Goal: Task Accomplishment & Management: Use online tool/utility

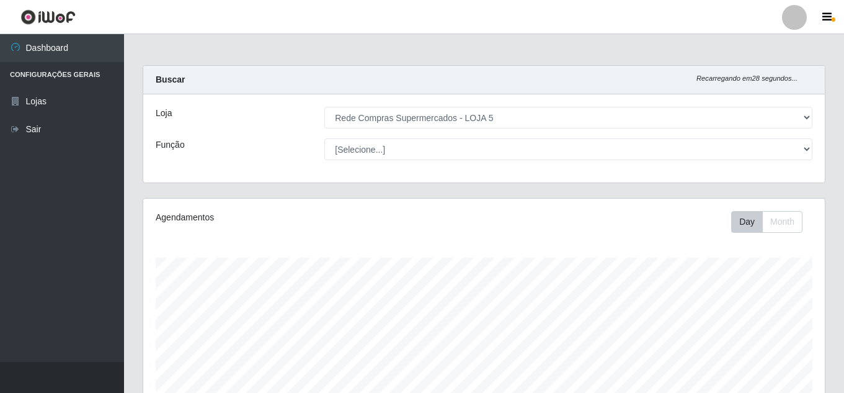
select select "397"
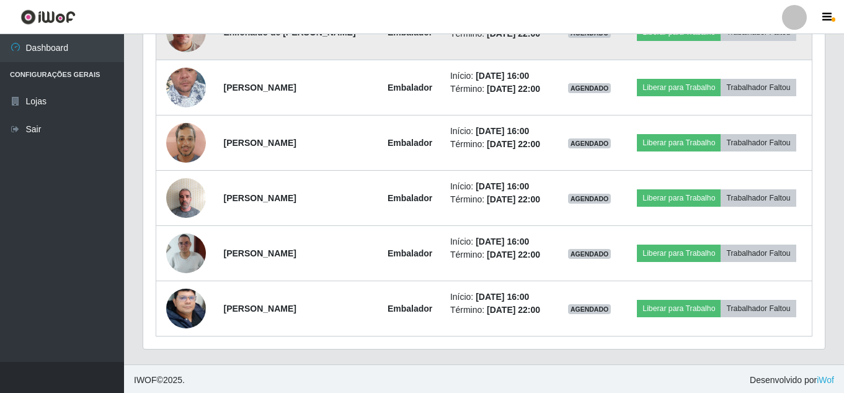
scroll to position [542, 0]
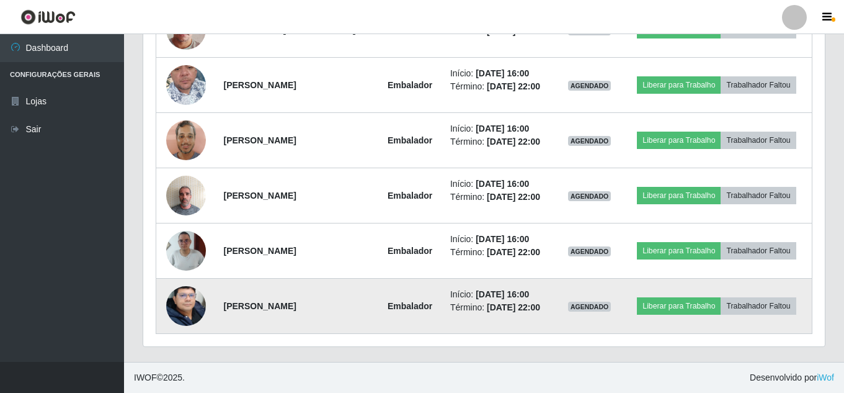
click at [178, 306] on img at bounding box center [186, 306] width 40 height 53
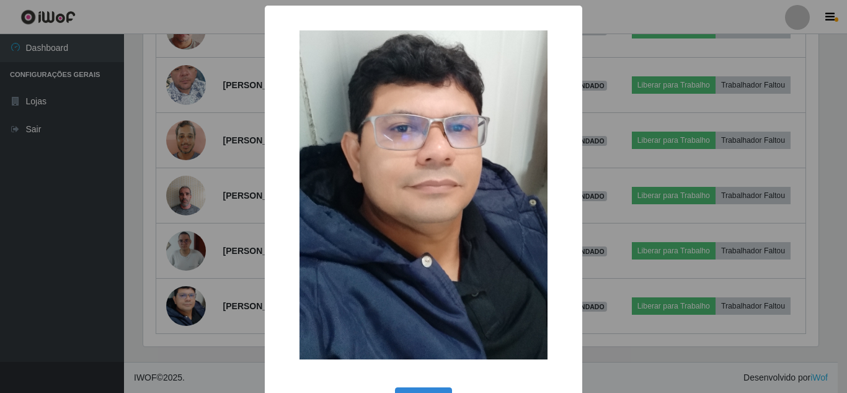
click at [177, 306] on div "× OK Cancel" at bounding box center [423, 196] width 847 height 393
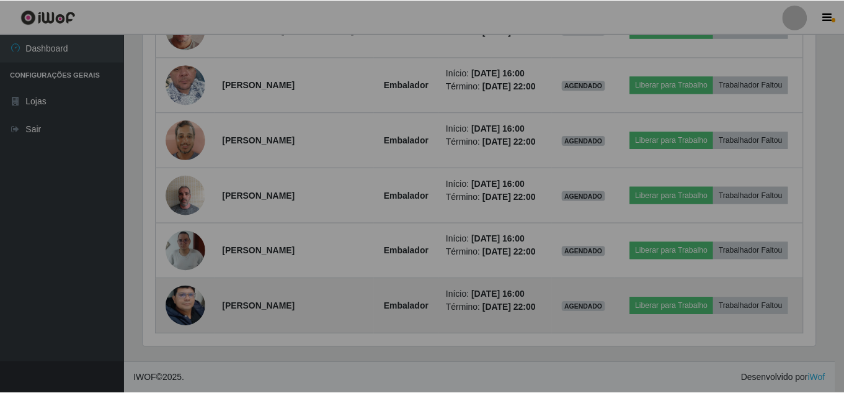
scroll to position [257, 682]
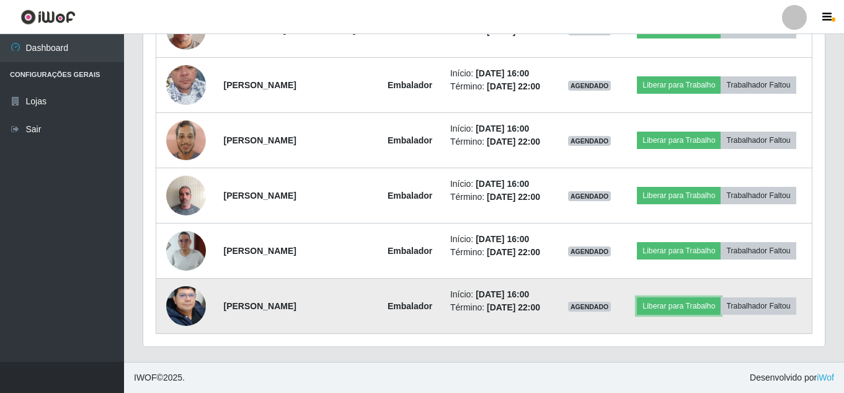
drag, startPoint x: 661, startPoint y: 303, endPoint x: 647, endPoint y: 295, distance: 16.1
click at [647, 295] on td "Liberar para Trabalho Trabalhador Faltou" at bounding box center [717, 306] width 191 height 55
click at [662, 300] on button "Liberar para Trabalho" at bounding box center [679, 305] width 84 height 17
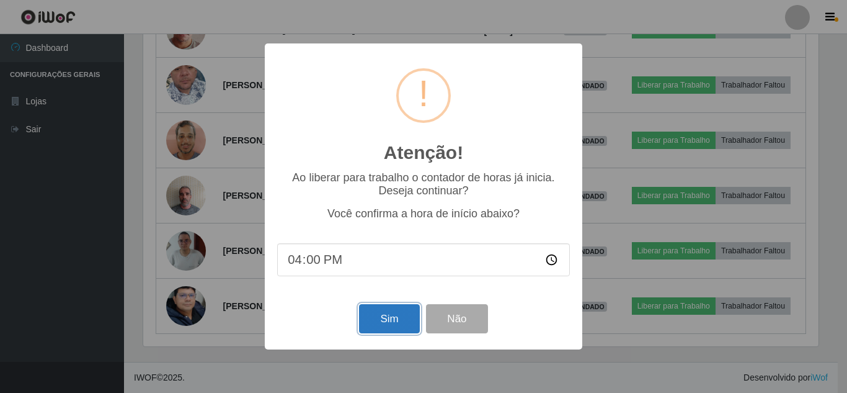
click at [375, 321] on button "Sim" at bounding box center [389, 318] width 60 height 29
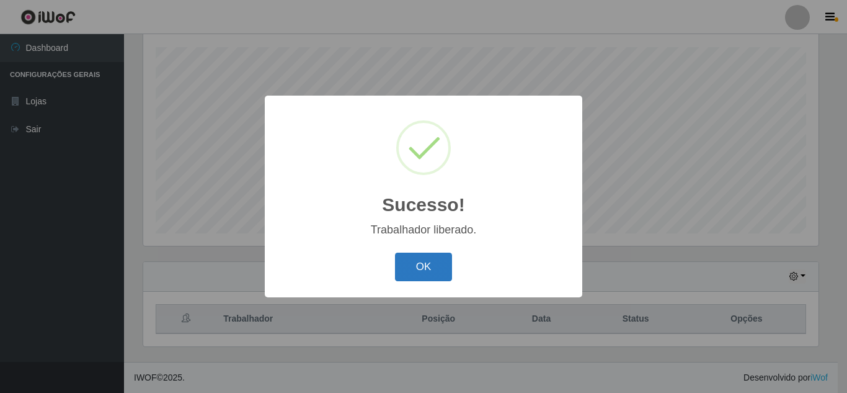
click at [434, 281] on button "OK" at bounding box center [424, 267] width 58 height 29
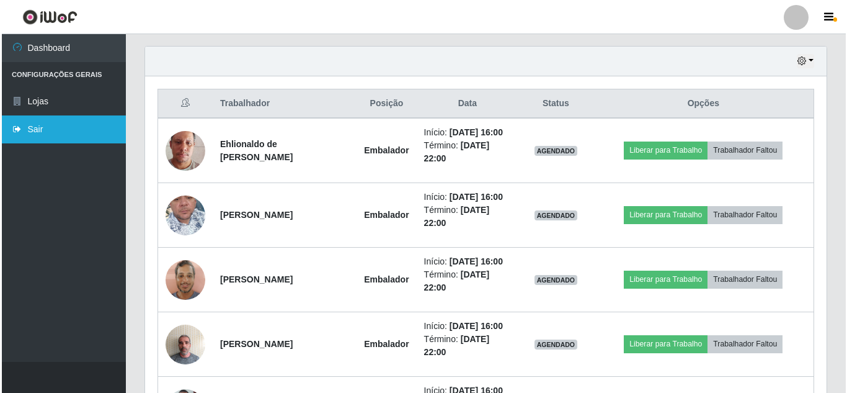
scroll to position [521, 0]
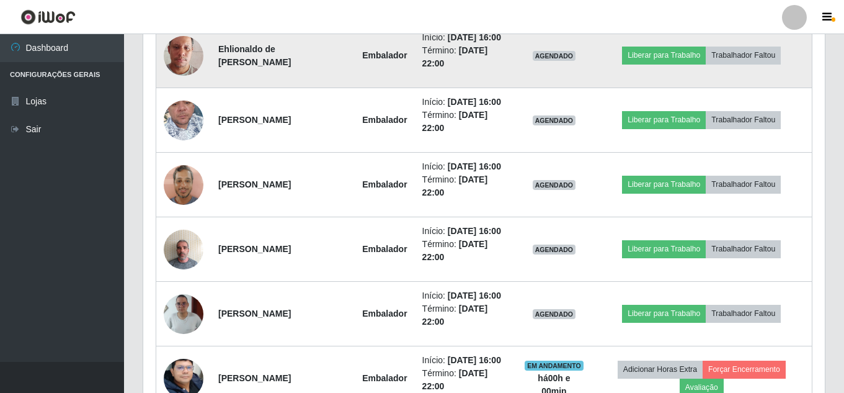
click at [187, 46] on img at bounding box center [184, 55] width 40 height 71
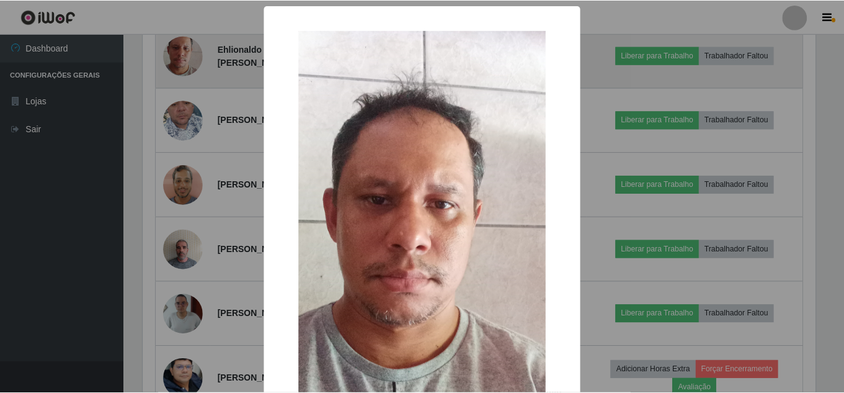
scroll to position [257, 676]
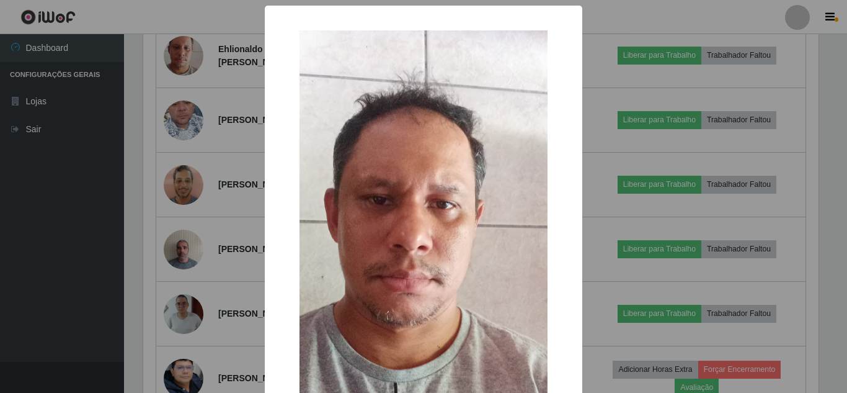
click at [210, 58] on div "× OK Cancel" at bounding box center [423, 196] width 847 height 393
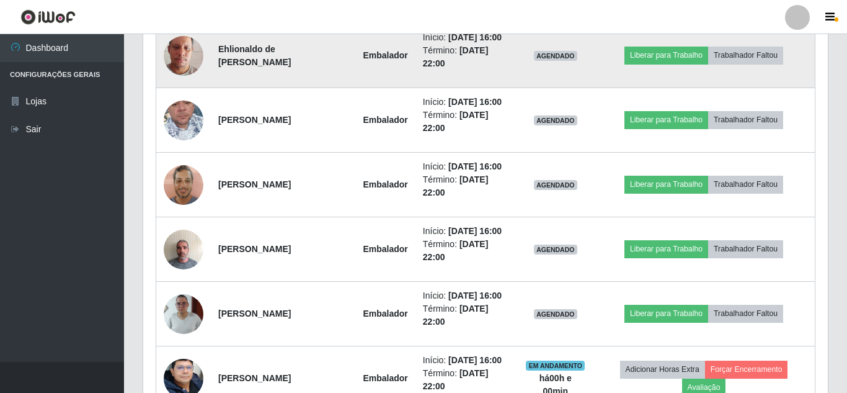
scroll to position [257, 682]
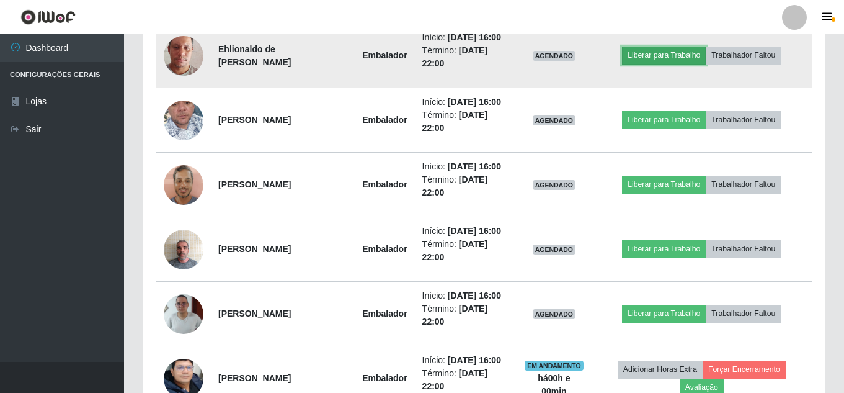
click at [671, 63] on button "Liberar para Trabalho" at bounding box center [664, 55] width 84 height 17
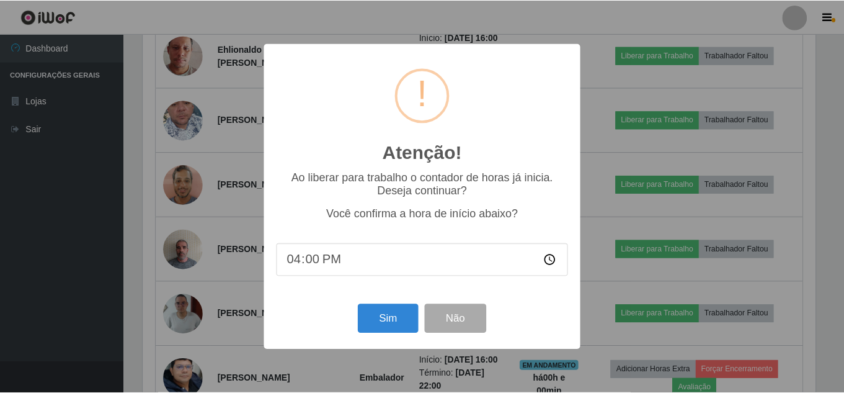
scroll to position [257, 676]
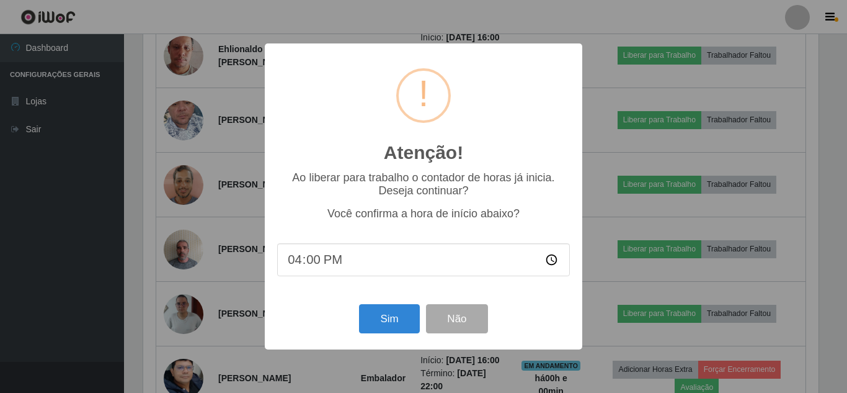
click at [354, 311] on div "Sim Não" at bounding box center [423, 318] width 293 height 35
click at [380, 319] on button "Sim" at bounding box center [389, 318] width 60 height 29
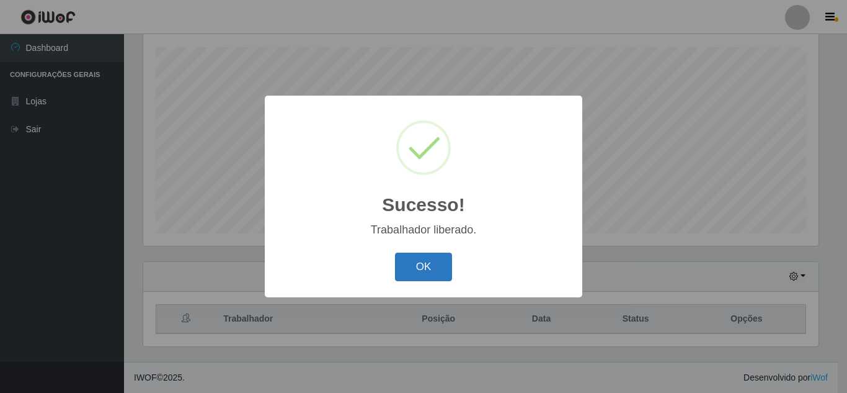
click at [410, 255] on button "OK" at bounding box center [424, 267] width 58 height 29
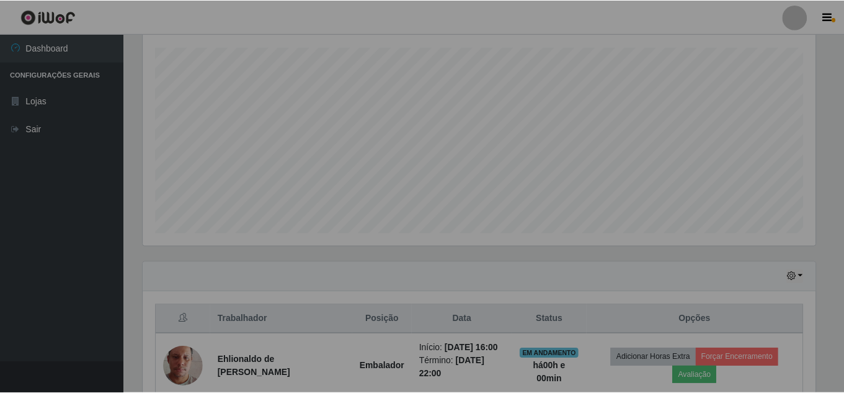
scroll to position [0, 0]
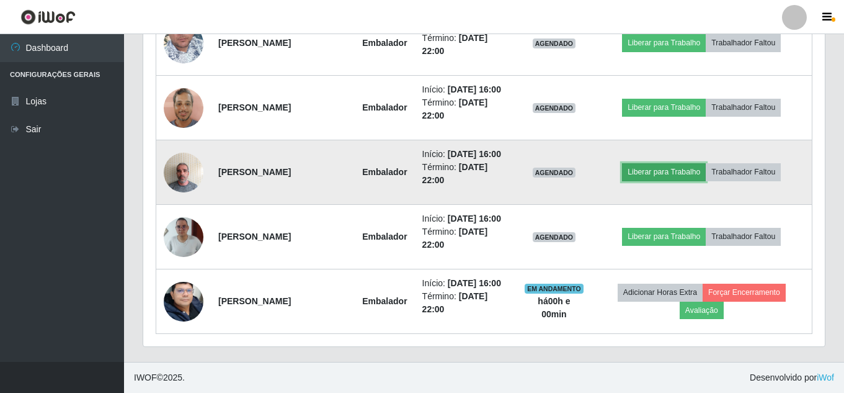
click at [654, 175] on button "Liberar para Trabalho" at bounding box center [664, 171] width 84 height 17
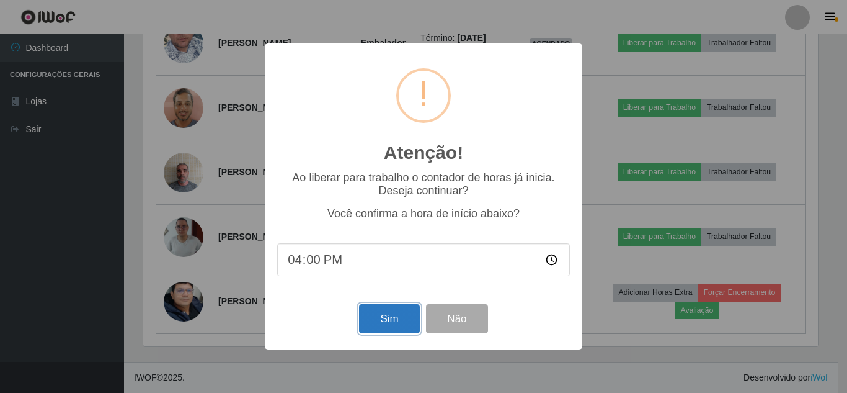
click at [395, 324] on button "Sim" at bounding box center [389, 318] width 60 height 29
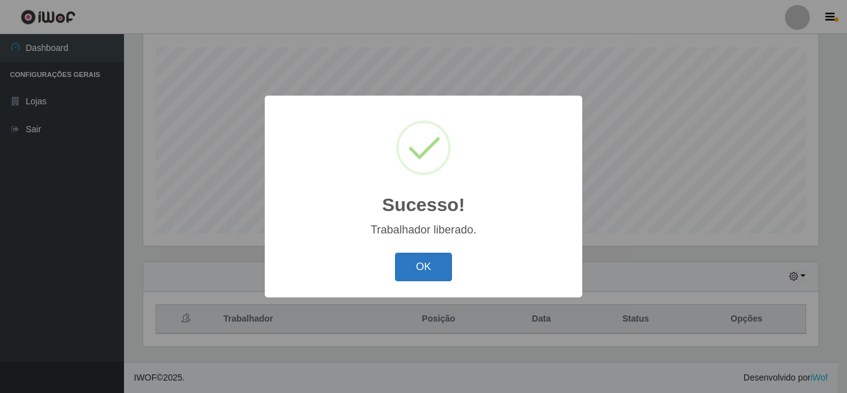
click at [450, 262] on button "OK" at bounding box center [424, 267] width 58 height 29
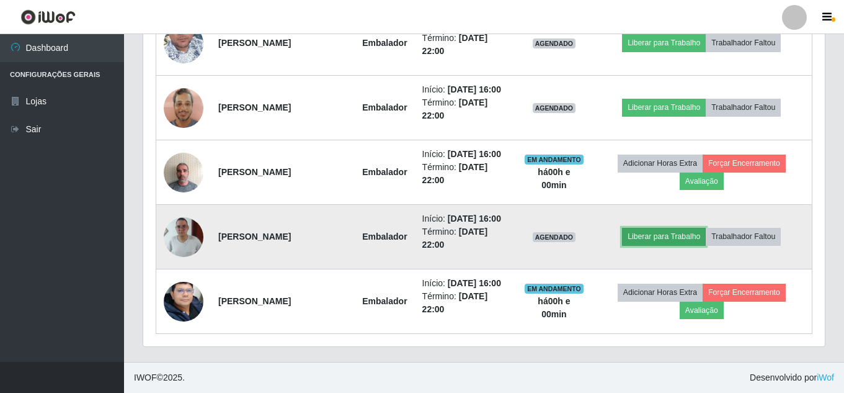
click at [694, 235] on button "Liberar para Trabalho" at bounding box center [664, 236] width 84 height 17
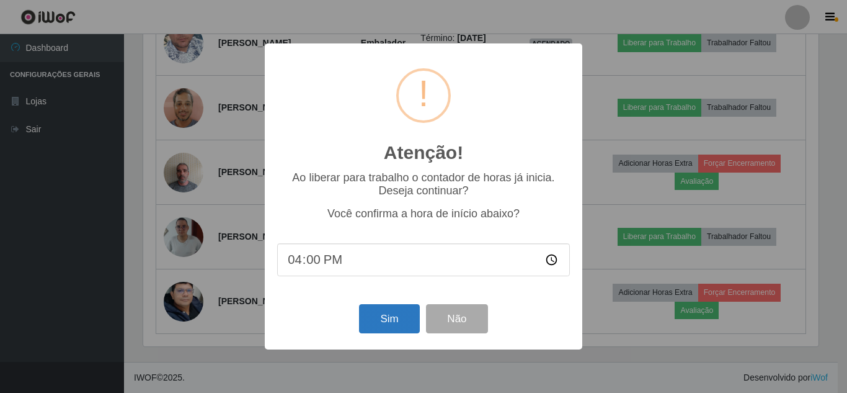
click at [377, 336] on div "Sim Não" at bounding box center [423, 318] width 293 height 35
click at [377, 330] on button "Sim" at bounding box center [389, 318] width 60 height 29
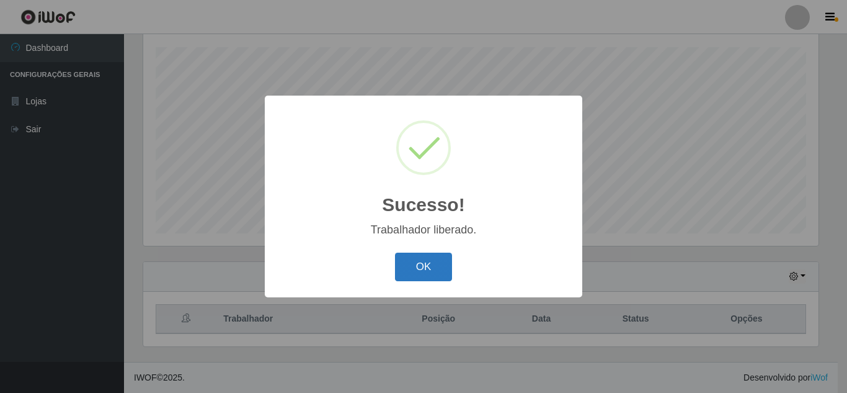
click at [419, 259] on button "OK" at bounding box center [424, 267] width 58 height 29
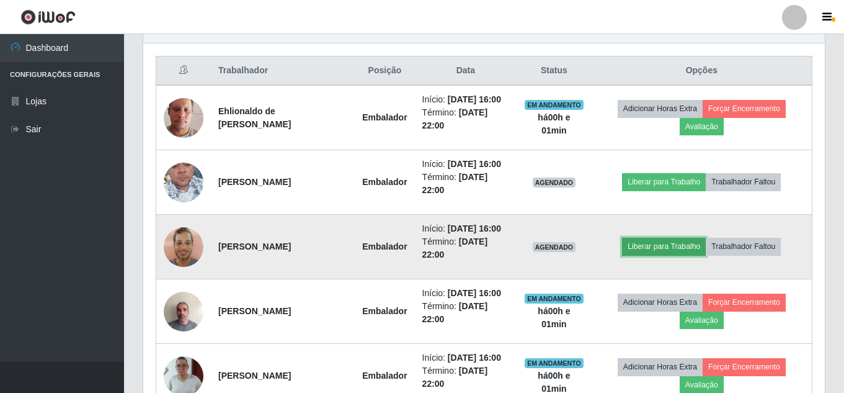
click at [666, 238] on button "Liberar para Trabalho" at bounding box center [664, 246] width 84 height 17
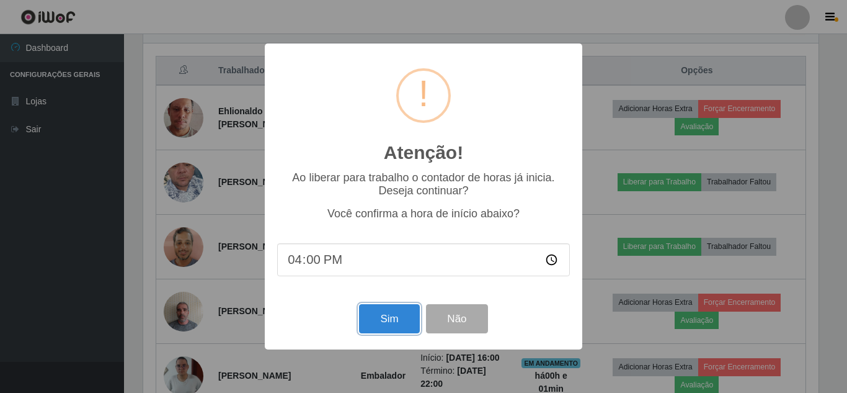
click at [404, 313] on button "Sim" at bounding box center [389, 318] width 60 height 29
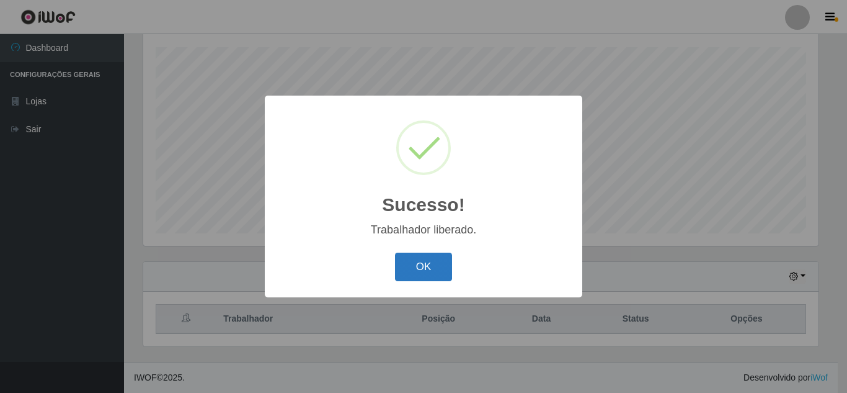
click at [444, 262] on button "OK" at bounding box center [424, 267] width 58 height 29
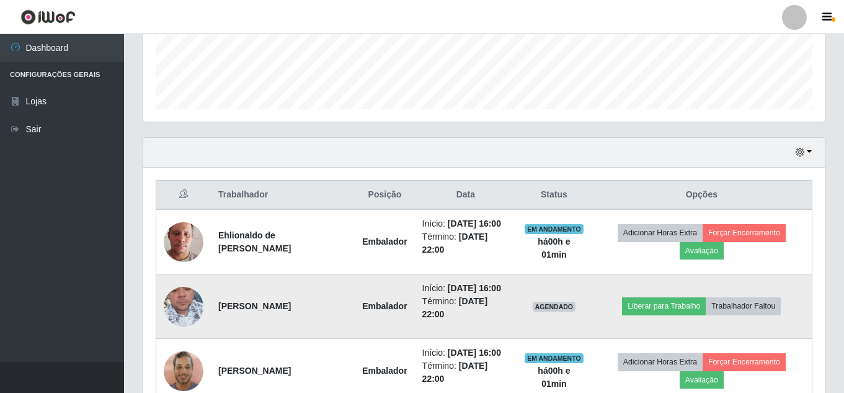
click at [191, 313] on img at bounding box center [184, 306] width 40 height 71
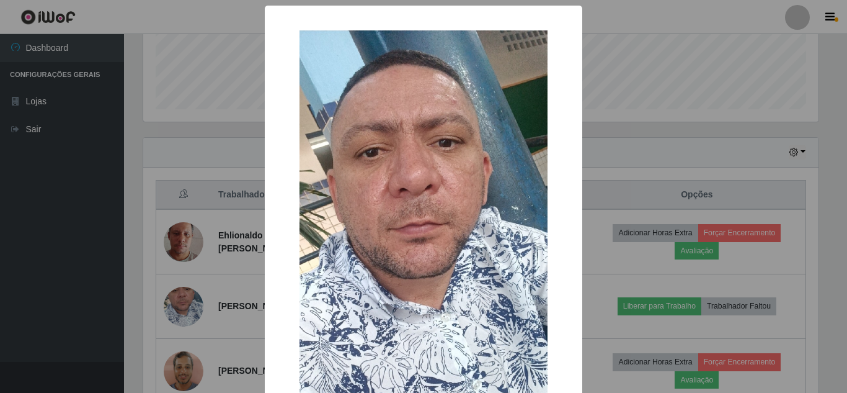
click at [190, 310] on div "× OK Cancel" at bounding box center [423, 196] width 847 height 393
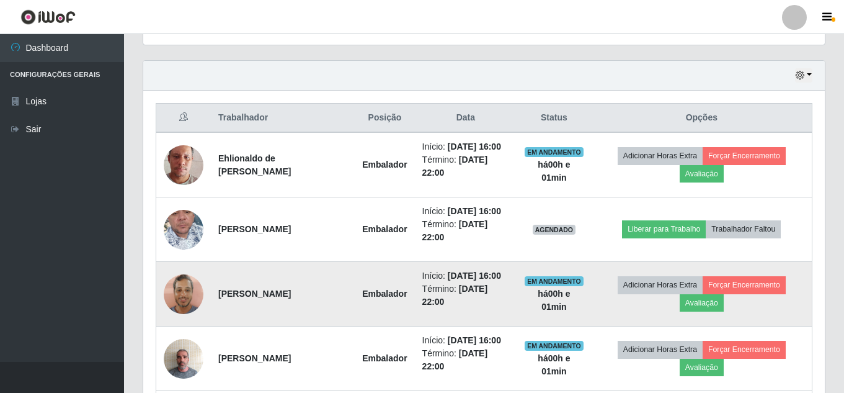
click at [183, 287] on img at bounding box center [184, 293] width 40 height 53
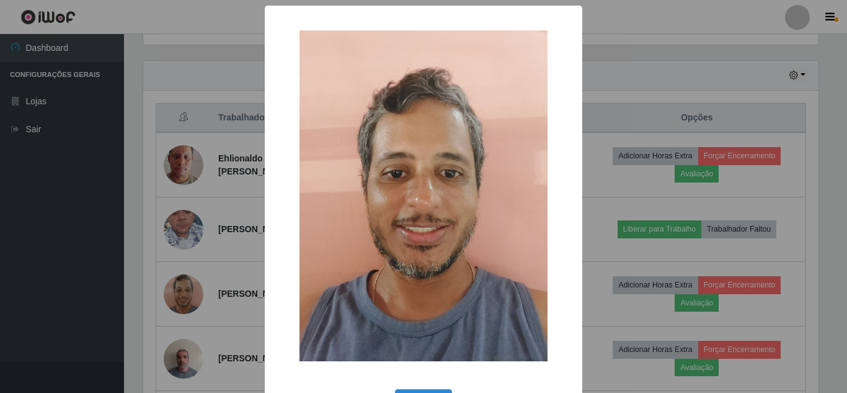
click at [219, 285] on div "× OK Cancel" at bounding box center [423, 196] width 847 height 393
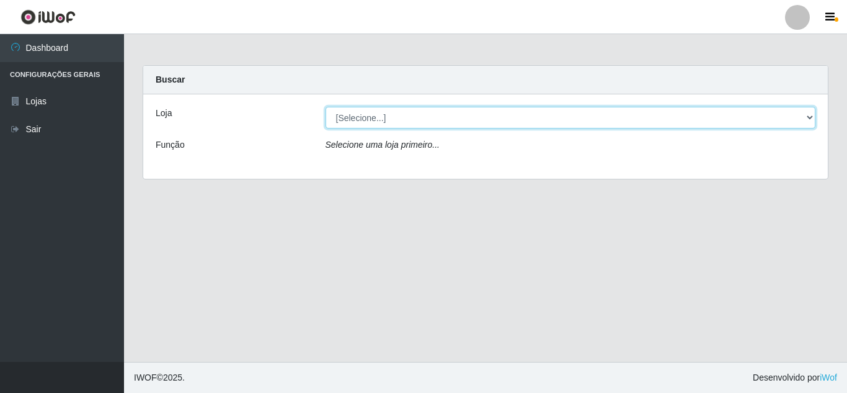
click at [758, 119] on select "[Selecione...] Rede Compras Supermercados - LOJA 5" at bounding box center [571, 118] width 491 height 22
select select "397"
click at [326, 107] on select "[Selecione...] Rede Compras Supermercados - LOJA 5" at bounding box center [571, 118] width 491 height 22
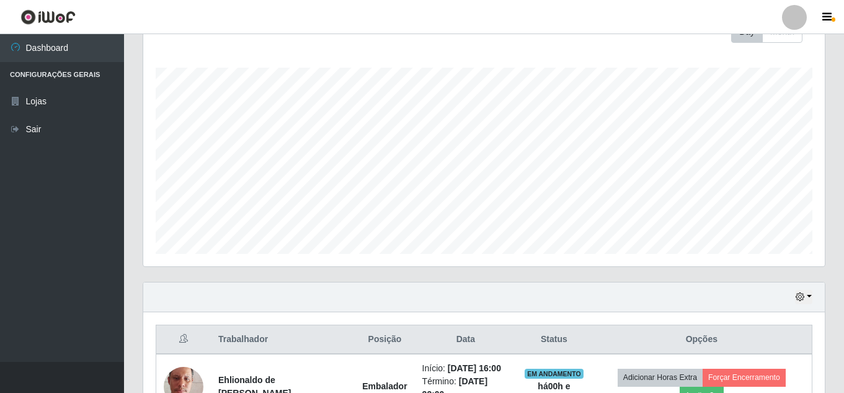
scroll to position [372, 0]
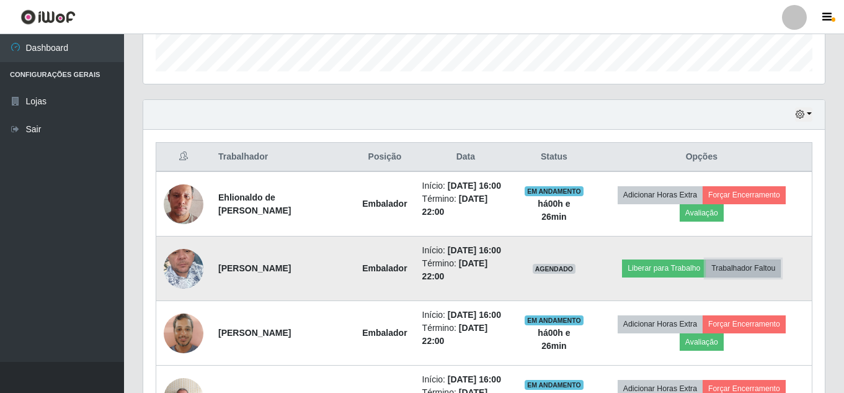
click at [738, 266] on button "Trabalhador Faltou" at bounding box center [743, 267] width 75 height 17
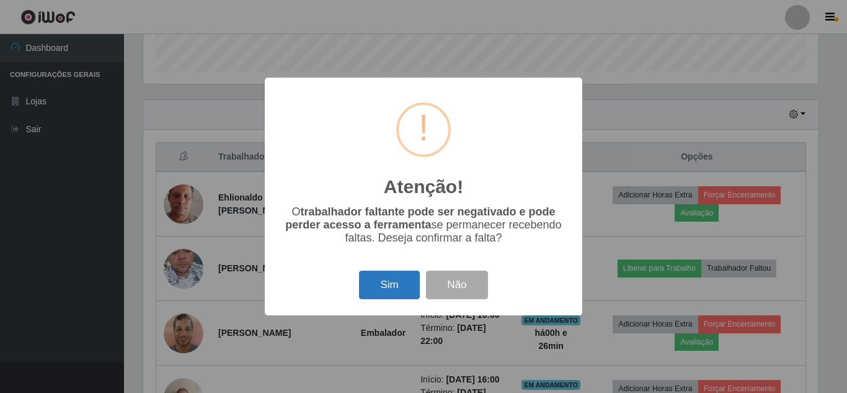
click at [393, 288] on button "Sim" at bounding box center [389, 285] width 60 height 29
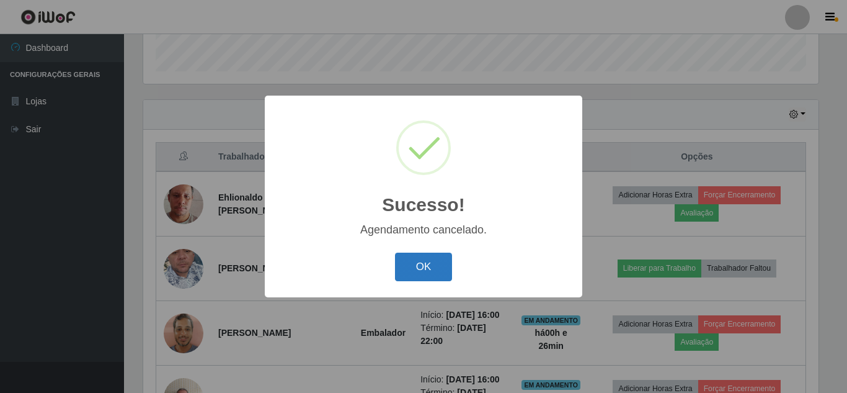
click at [439, 262] on button "OK" at bounding box center [424, 267] width 58 height 29
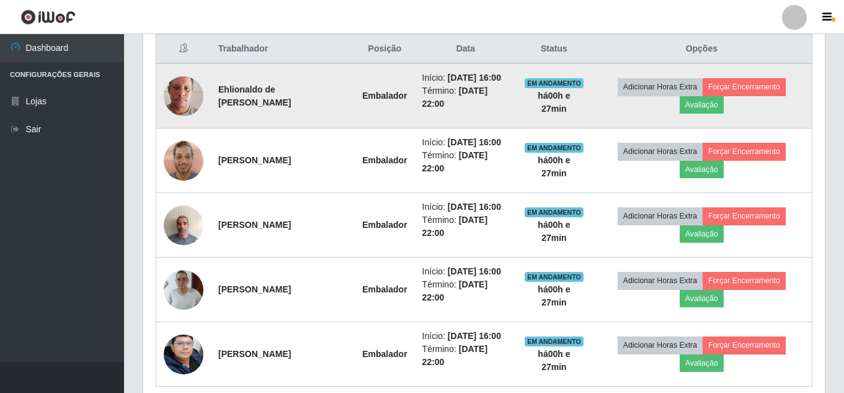
scroll to position [409, 0]
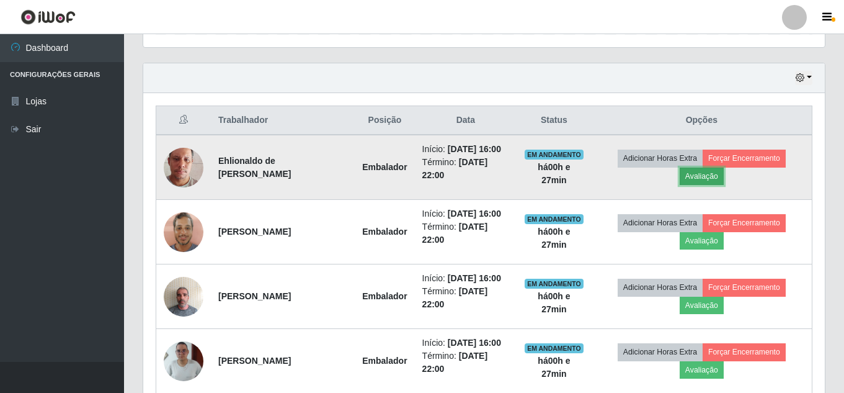
click at [698, 174] on button "Avaliação" at bounding box center [702, 176] width 44 height 17
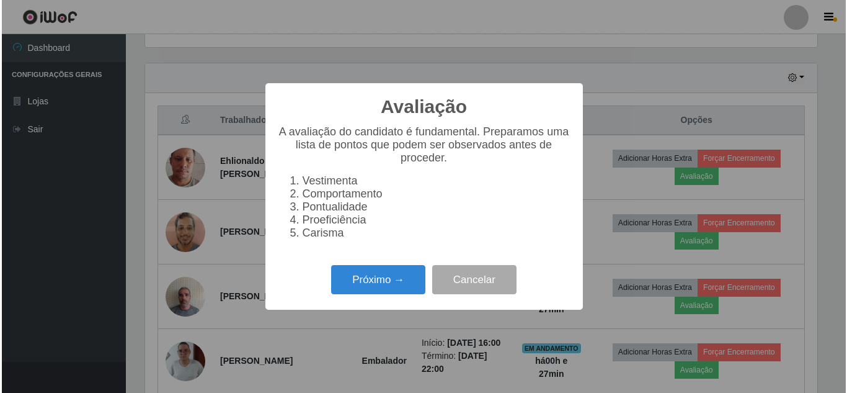
scroll to position [257, 676]
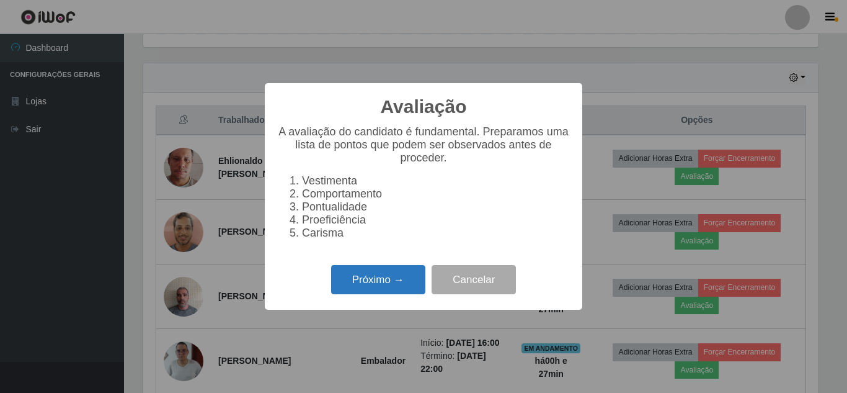
click at [391, 285] on button "Próximo →" at bounding box center [378, 279] width 94 height 29
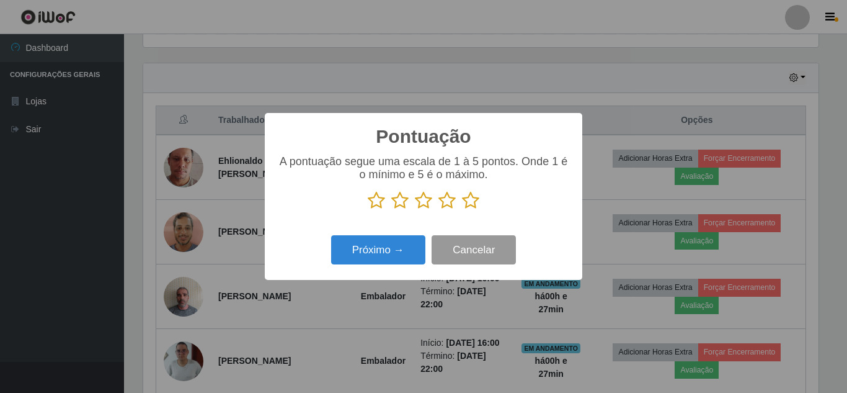
scroll to position [620163, 619745]
click at [474, 205] on icon at bounding box center [470, 200] width 17 height 19
click at [462, 210] on input "radio" at bounding box center [462, 210] width 0 height 0
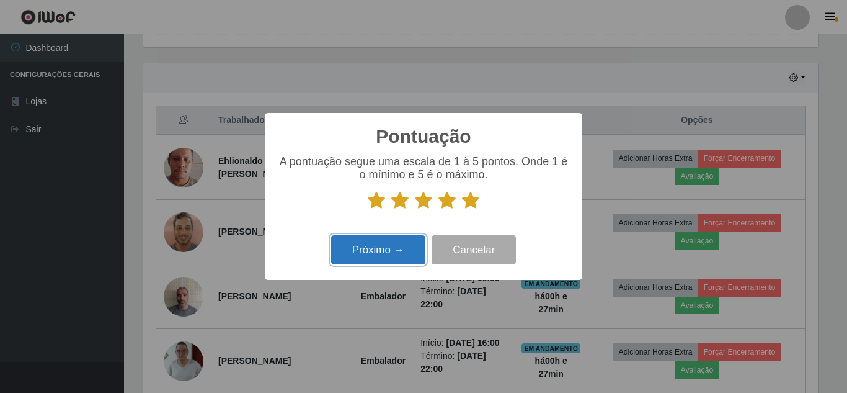
click at [383, 253] on button "Próximo →" at bounding box center [378, 249] width 94 height 29
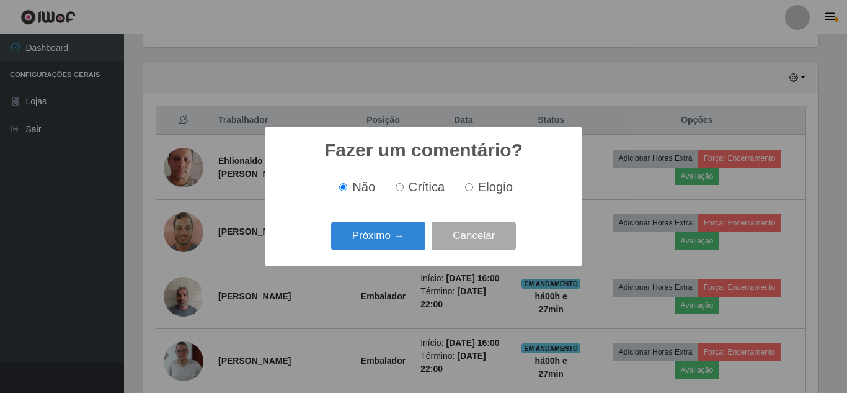
click at [383, 246] on button "Próximo →" at bounding box center [378, 235] width 94 height 29
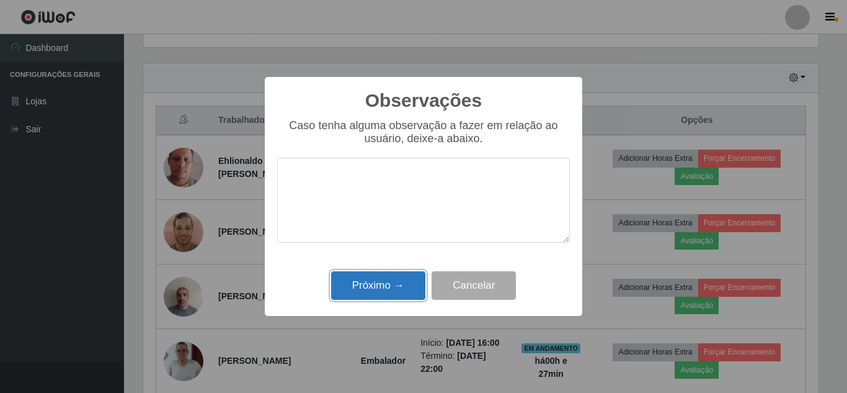
drag, startPoint x: 380, startPoint y: 284, endPoint x: 390, endPoint y: 285, distance: 10.0
click at [382, 285] on button "Próximo →" at bounding box center [378, 285] width 94 height 29
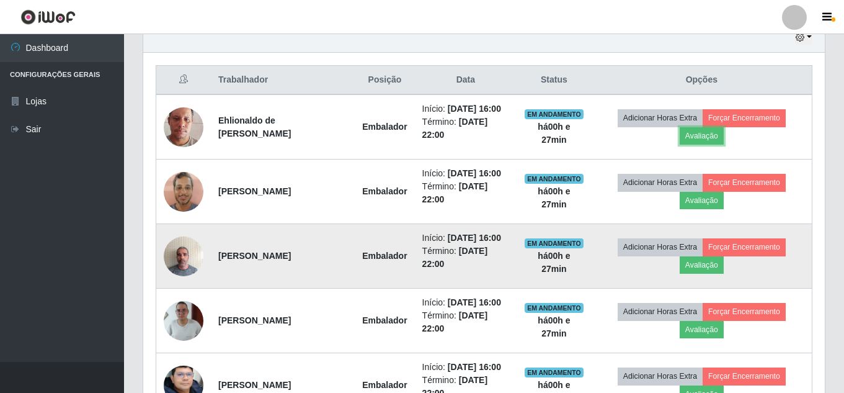
scroll to position [471, 0]
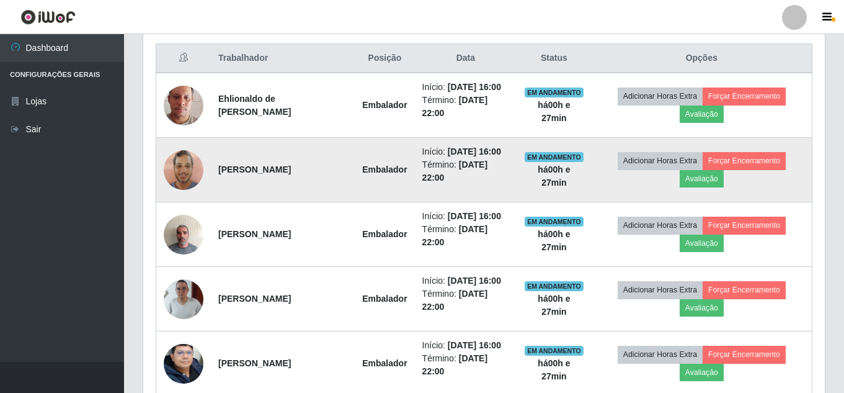
click at [676, 185] on td "Adicionar Horas Extra Forçar Encerramento Avaliação" at bounding box center [702, 170] width 221 height 65
click at [696, 179] on button "Avaliação" at bounding box center [702, 178] width 44 height 17
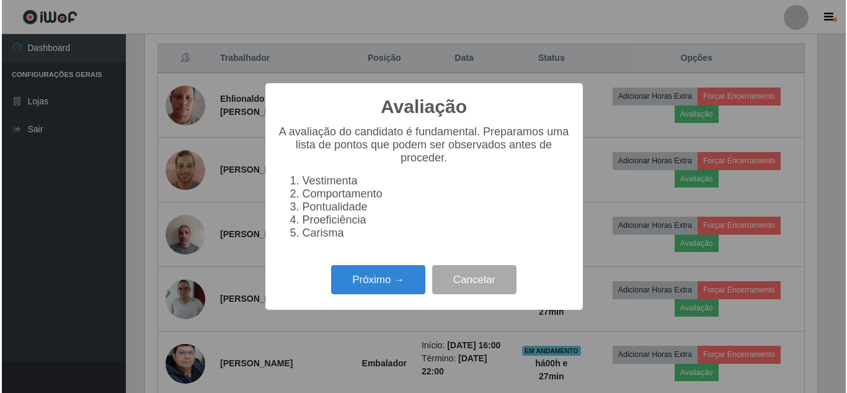
scroll to position [257, 676]
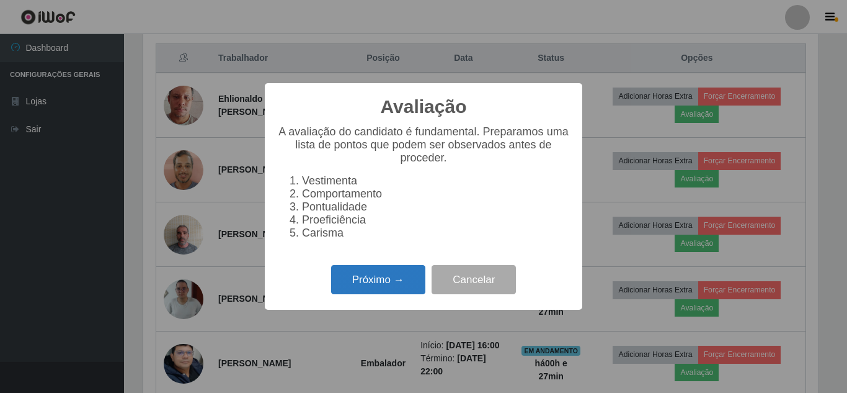
click at [375, 285] on button "Próximo →" at bounding box center [378, 279] width 94 height 29
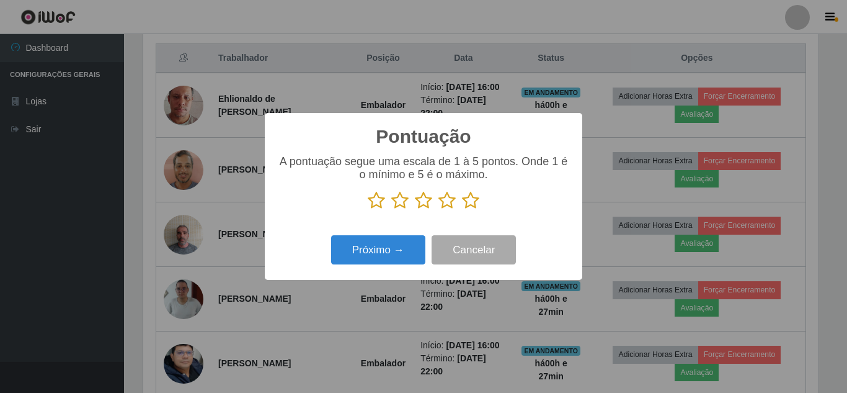
click at [468, 201] on icon at bounding box center [470, 200] width 17 height 19
click at [462, 210] on input "radio" at bounding box center [462, 210] width 0 height 0
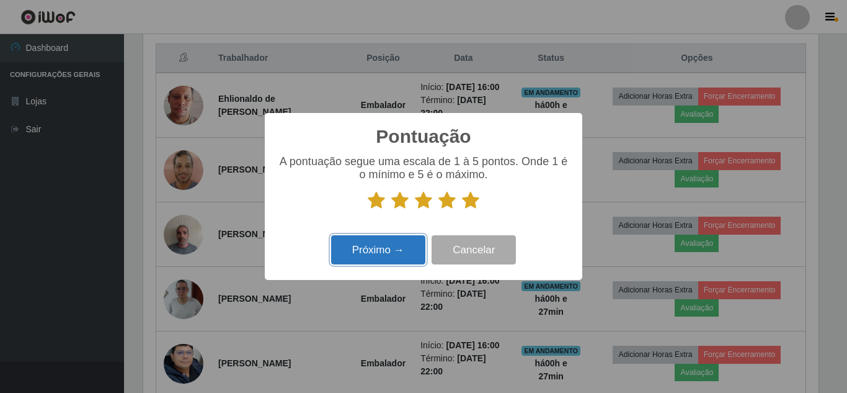
click at [399, 250] on button "Próximo →" at bounding box center [378, 249] width 94 height 29
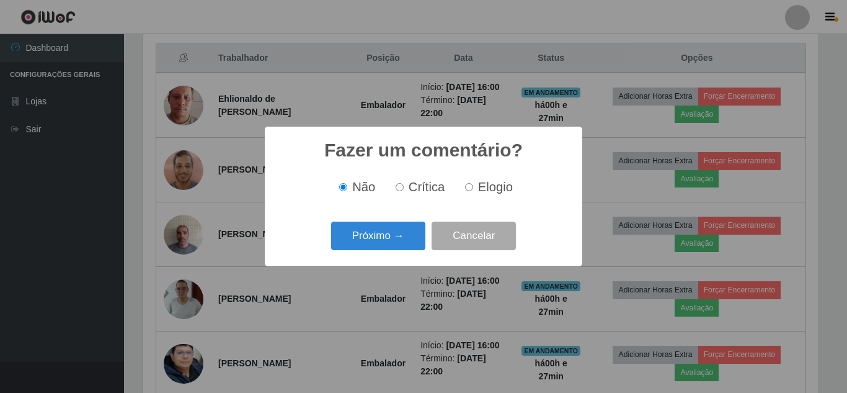
click at [400, 245] on button "Próximo →" at bounding box center [378, 235] width 94 height 29
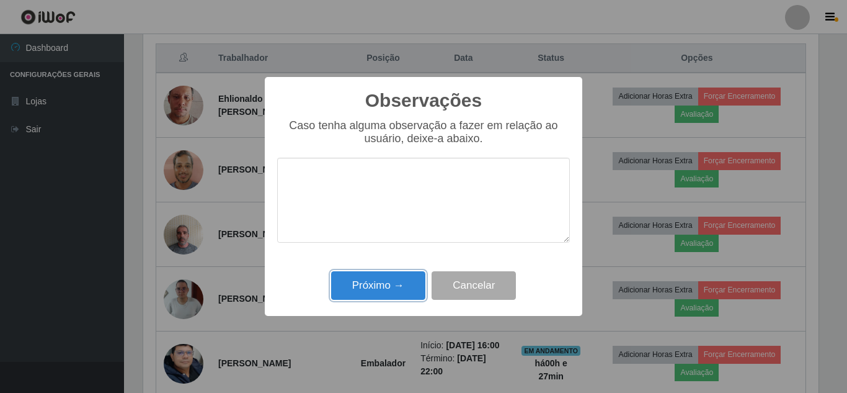
drag, startPoint x: 396, startPoint y: 279, endPoint x: 441, endPoint y: 271, distance: 45.4
click at [399, 280] on button "Próximo →" at bounding box center [378, 285] width 94 height 29
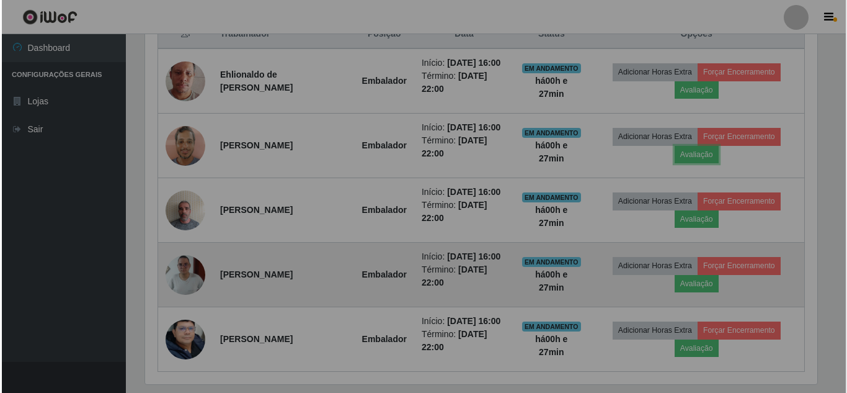
scroll to position [533, 0]
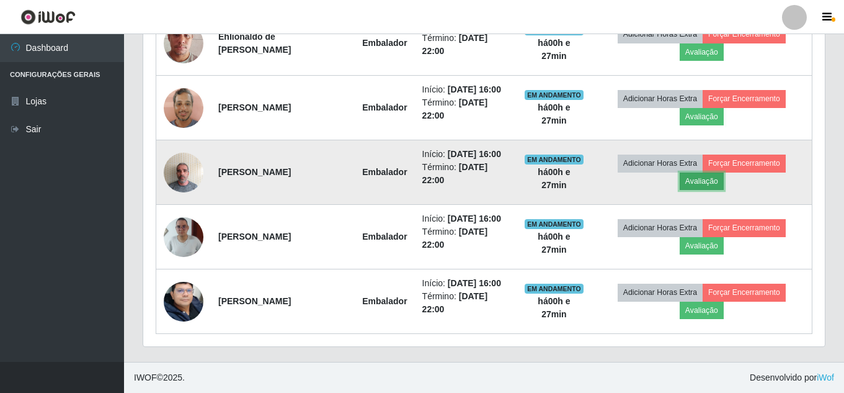
click at [709, 185] on button "Avaliação" at bounding box center [702, 180] width 44 height 17
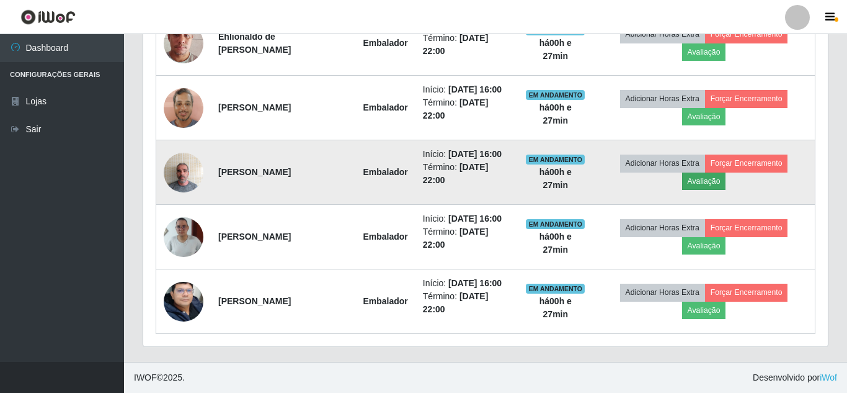
scroll to position [257, 676]
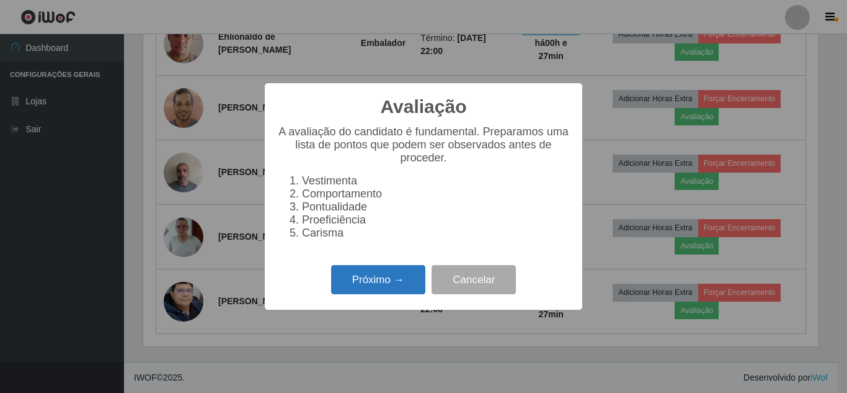
click at [410, 274] on button "Próximo →" at bounding box center [378, 279] width 94 height 29
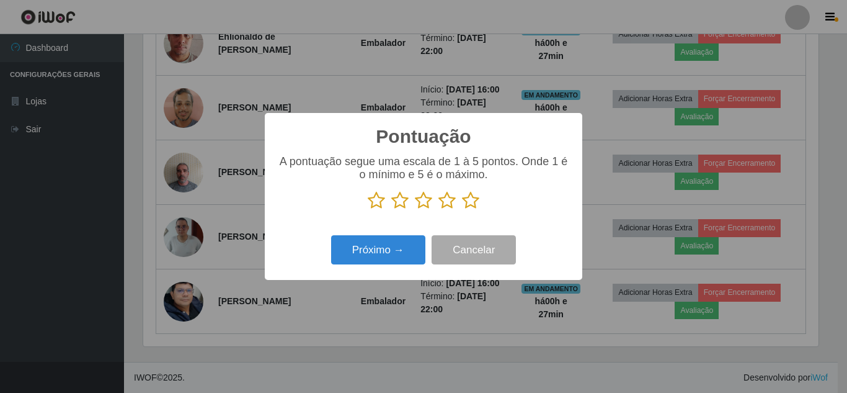
scroll to position [620163, 619745]
drag, startPoint x: 469, startPoint y: 204, endPoint x: 418, endPoint y: 228, distance: 56.1
click at [465, 203] on icon at bounding box center [470, 200] width 17 height 19
click at [462, 210] on input "radio" at bounding box center [462, 210] width 0 height 0
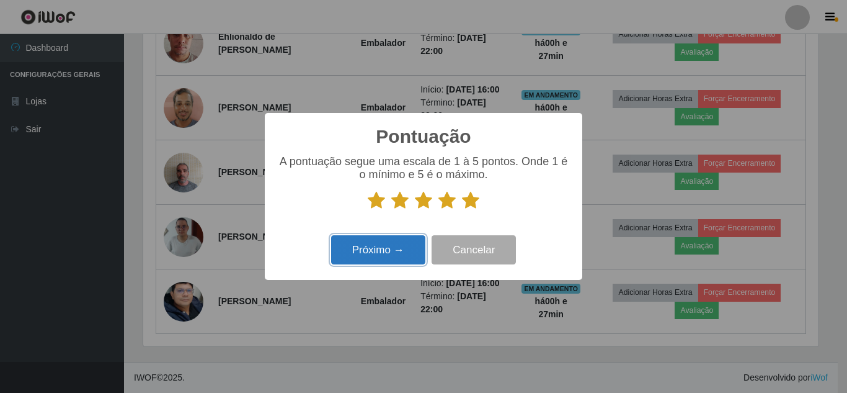
click at [407, 240] on button "Próximo →" at bounding box center [378, 249] width 94 height 29
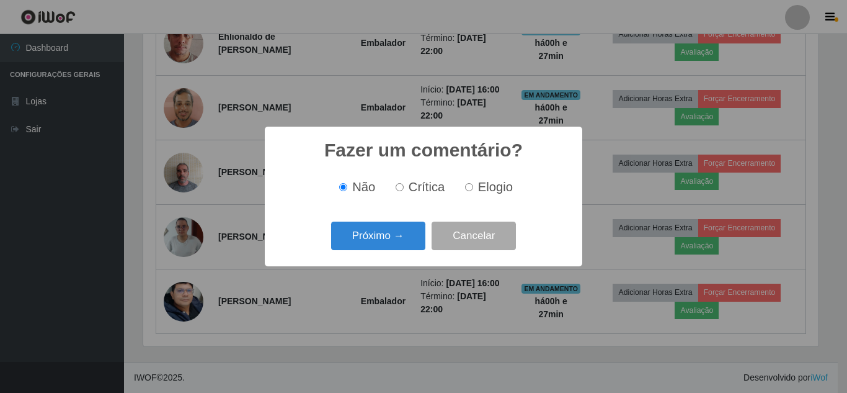
click at [407, 240] on button "Próximo →" at bounding box center [378, 235] width 94 height 29
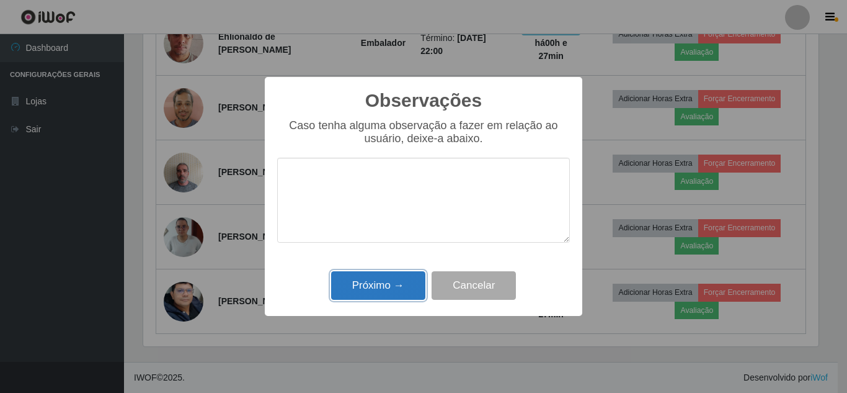
click at [402, 277] on button "Próximo →" at bounding box center [378, 285] width 94 height 29
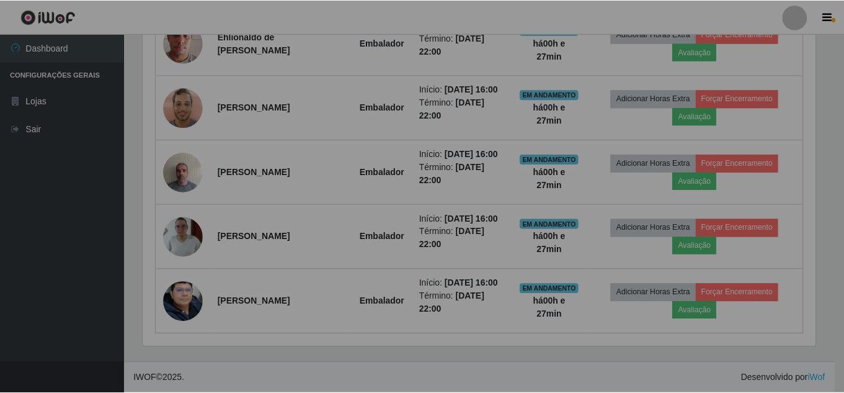
scroll to position [257, 682]
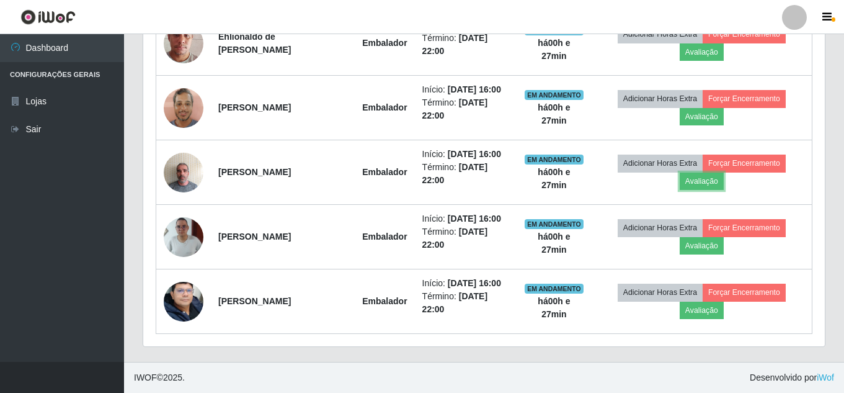
click at [402, 281] on td "Embalador" at bounding box center [385, 301] width 60 height 65
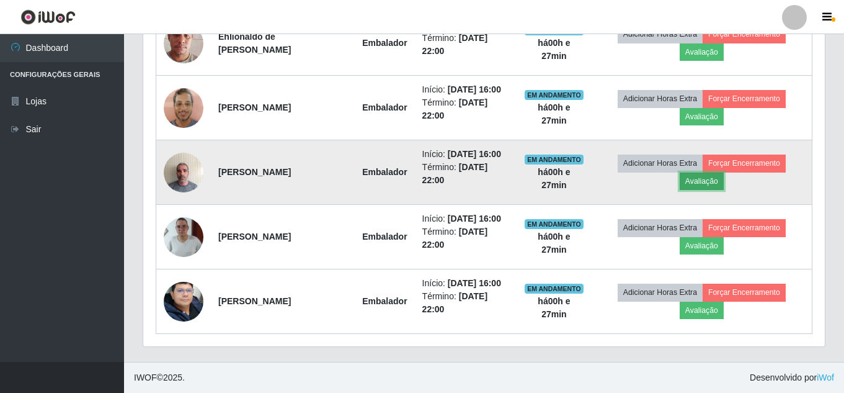
click at [718, 179] on button "Avaliação" at bounding box center [702, 180] width 44 height 17
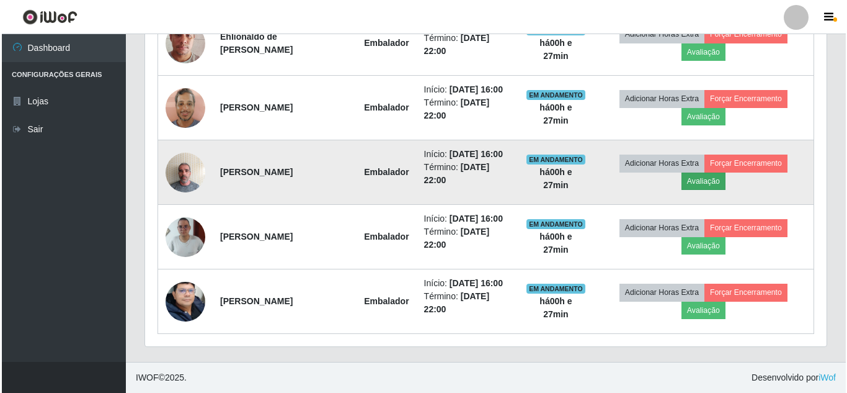
scroll to position [257, 676]
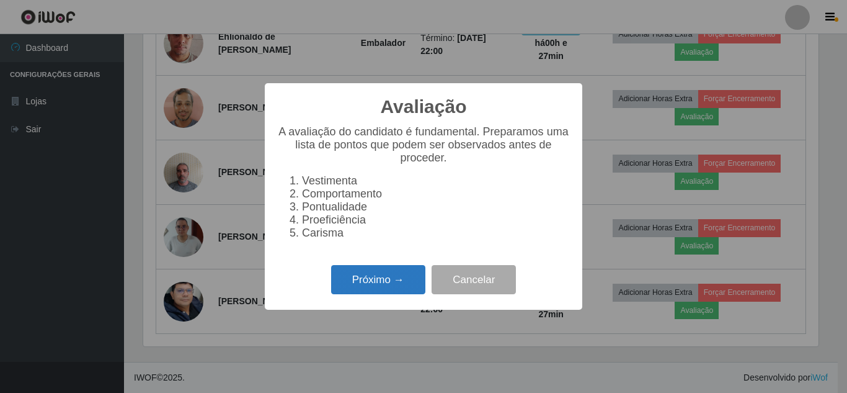
click at [393, 281] on button "Próximo →" at bounding box center [378, 279] width 94 height 29
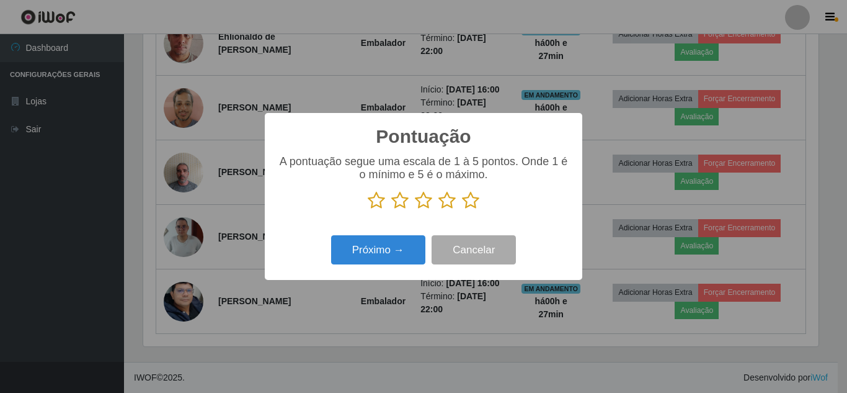
scroll to position [620163, 619745]
click at [477, 199] on icon at bounding box center [470, 200] width 17 height 19
click at [462, 210] on input "radio" at bounding box center [462, 210] width 0 height 0
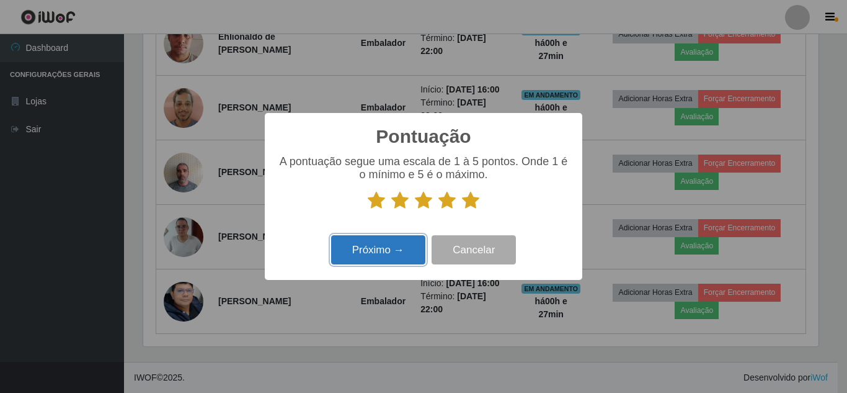
click at [382, 255] on button "Próximo →" at bounding box center [378, 249] width 94 height 29
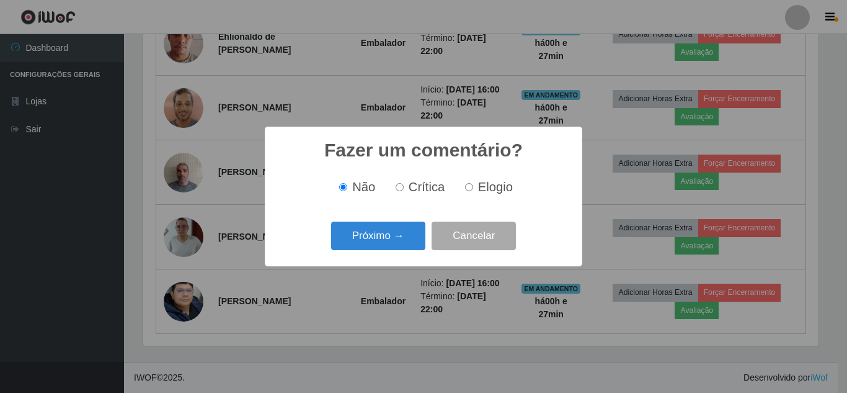
click at [387, 237] on button "Próximo →" at bounding box center [378, 235] width 94 height 29
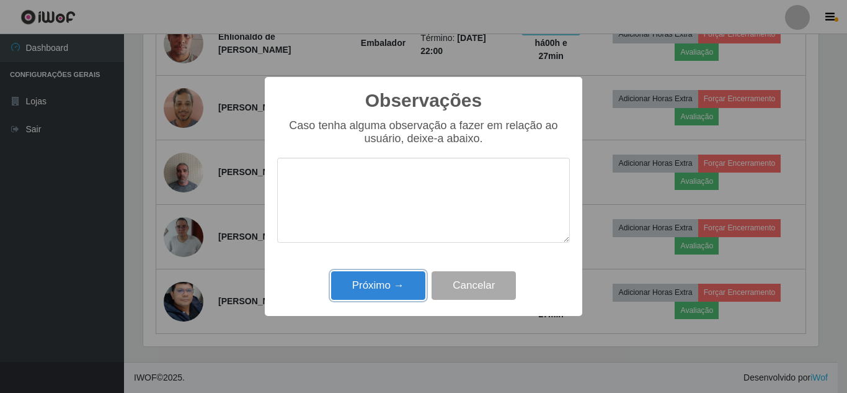
drag, startPoint x: 389, startPoint y: 279, endPoint x: 486, endPoint y: 268, distance: 97.4
click at [393, 279] on button "Próximo →" at bounding box center [378, 285] width 94 height 29
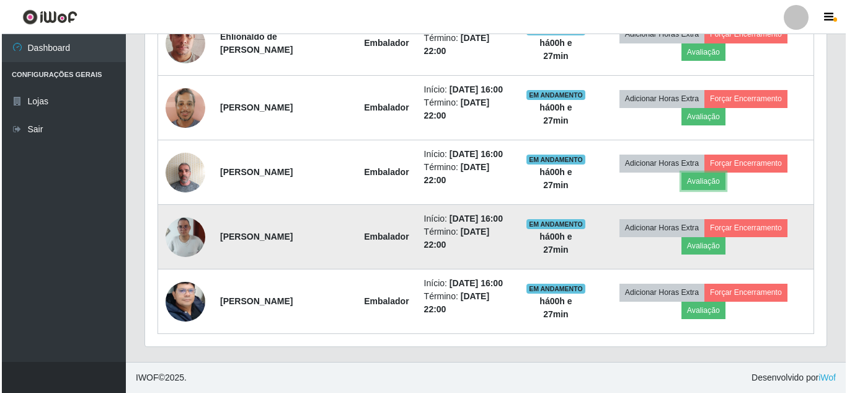
scroll to position [257, 682]
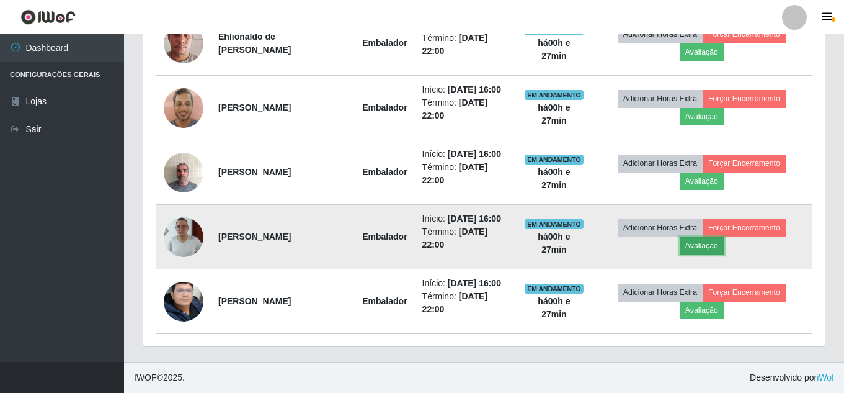
click at [699, 241] on button "Avaliação" at bounding box center [702, 245] width 44 height 17
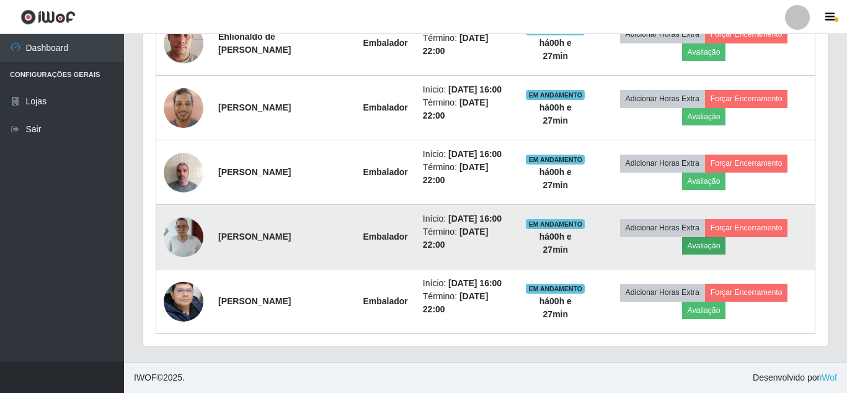
scroll to position [257, 676]
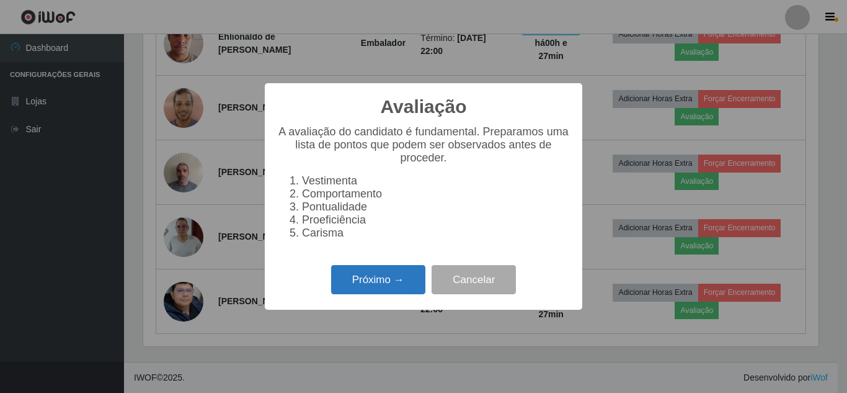
click at [395, 275] on button "Próximo →" at bounding box center [378, 279] width 94 height 29
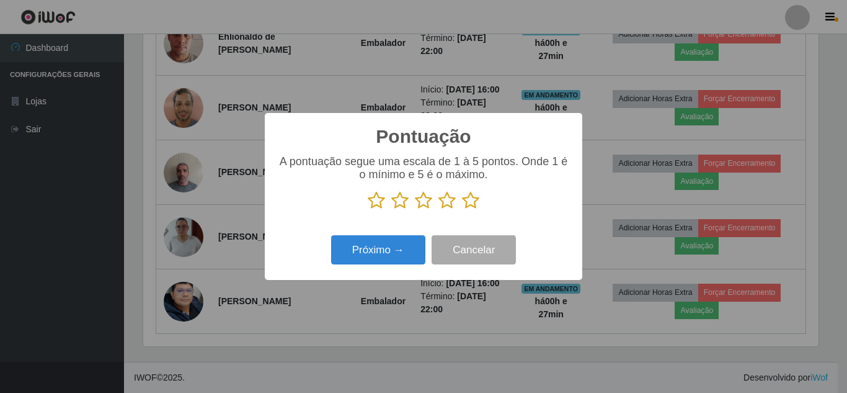
scroll to position [0, 0]
click at [464, 201] on icon at bounding box center [470, 200] width 17 height 19
click at [462, 210] on input "radio" at bounding box center [462, 210] width 0 height 0
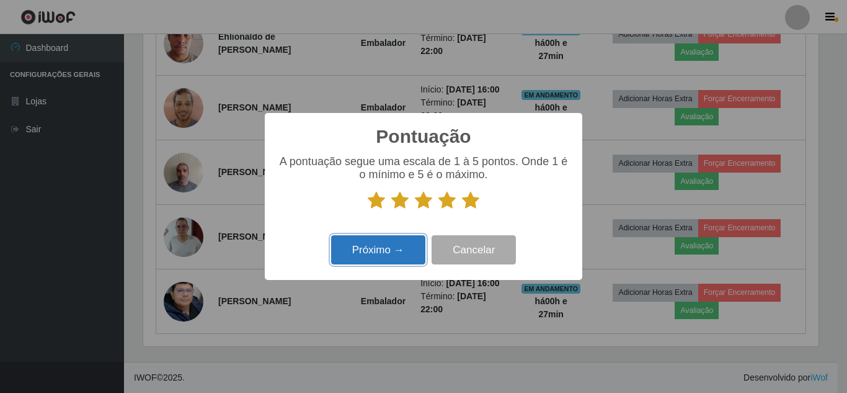
click at [392, 249] on button "Próximo →" at bounding box center [378, 249] width 94 height 29
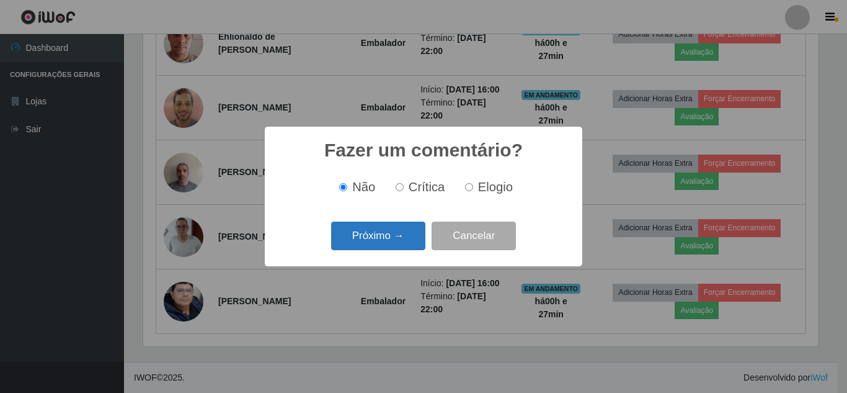
click at [393, 244] on button "Próximo →" at bounding box center [378, 235] width 94 height 29
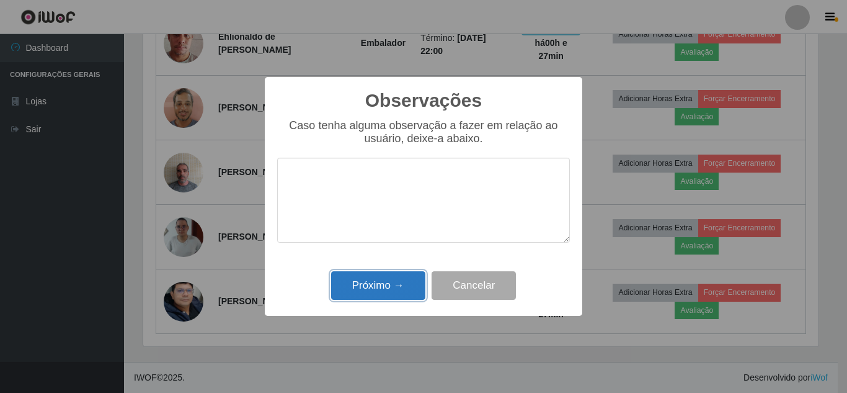
drag, startPoint x: 393, startPoint y: 290, endPoint x: 400, endPoint y: 290, distance: 6.8
click at [398, 290] on button "Próximo →" at bounding box center [378, 285] width 94 height 29
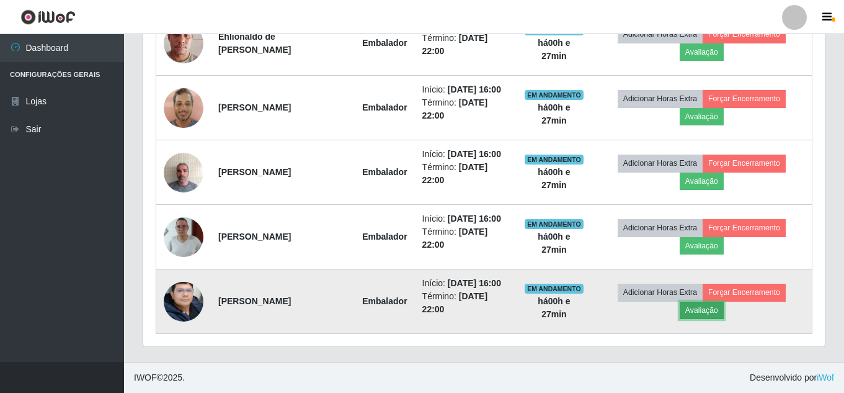
click at [709, 307] on button "Avaliação" at bounding box center [702, 310] width 44 height 17
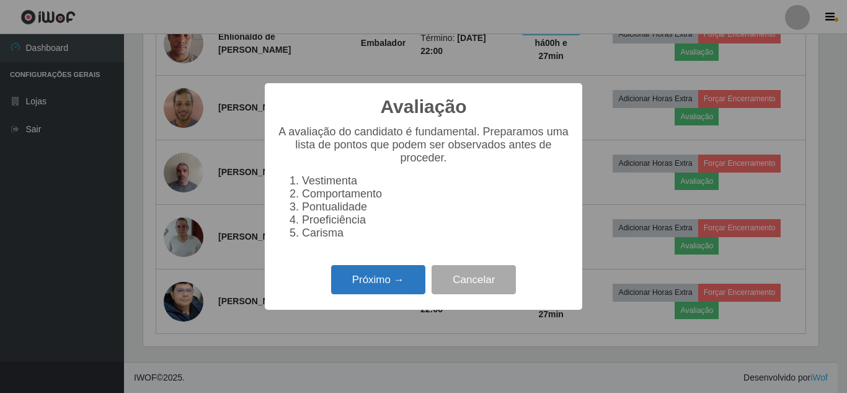
click at [426, 289] on button "Próximo →" at bounding box center [378, 279] width 94 height 29
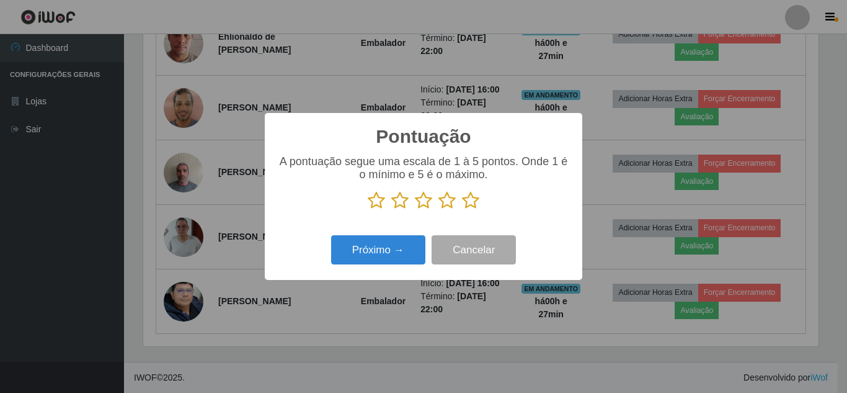
click at [465, 202] on icon at bounding box center [470, 200] width 17 height 19
click at [462, 210] on input "radio" at bounding box center [462, 210] width 0 height 0
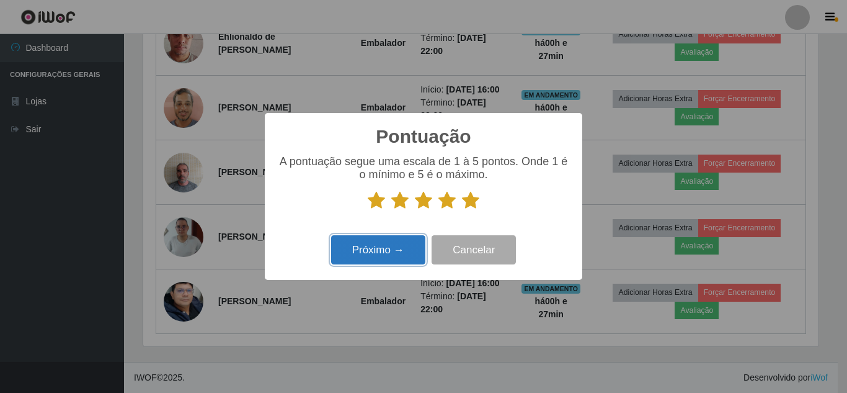
click at [405, 238] on button "Próximo →" at bounding box center [378, 249] width 94 height 29
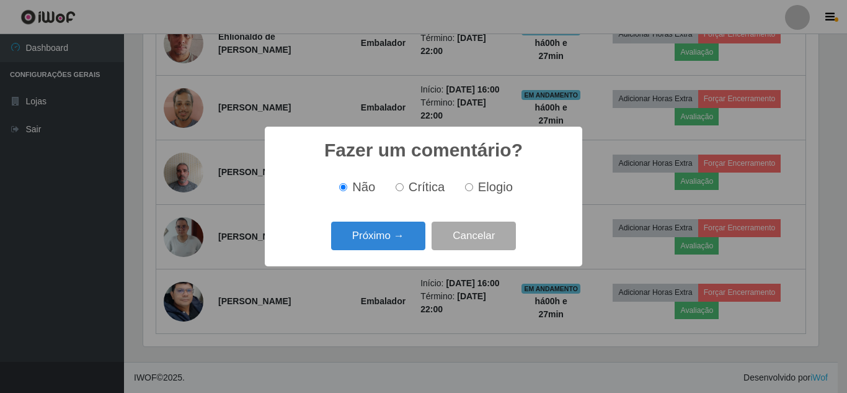
click at [405, 238] on button "Próximo →" at bounding box center [378, 235] width 94 height 29
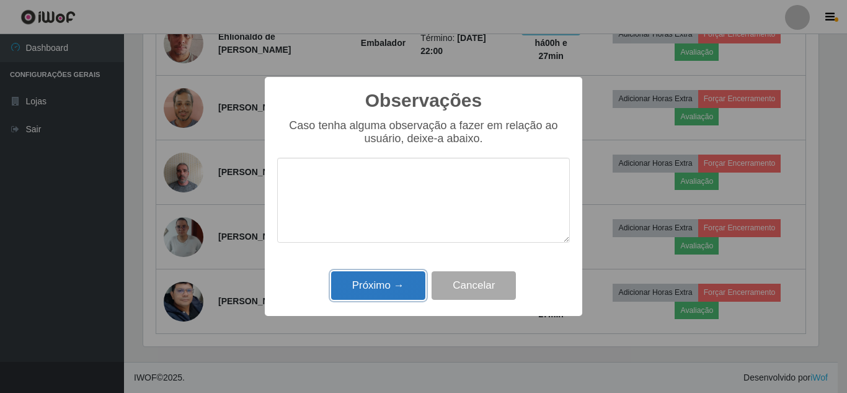
click at [398, 284] on button "Próximo →" at bounding box center [378, 285] width 94 height 29
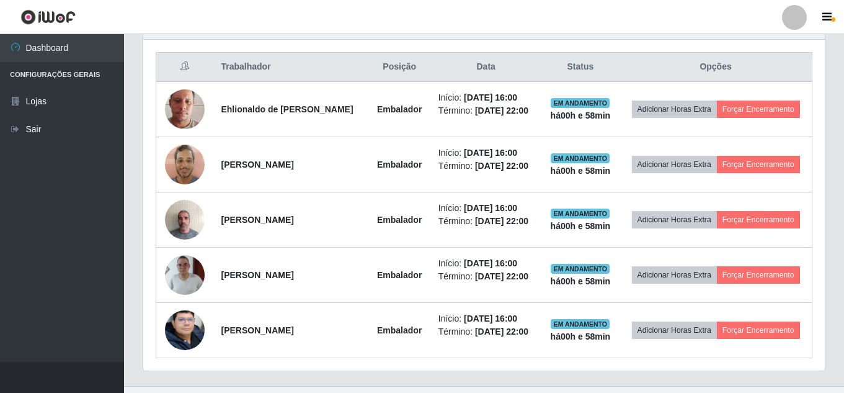
scroll to position [486, 0]
